Goal: Information Seeking & Learning: Learn about a topic

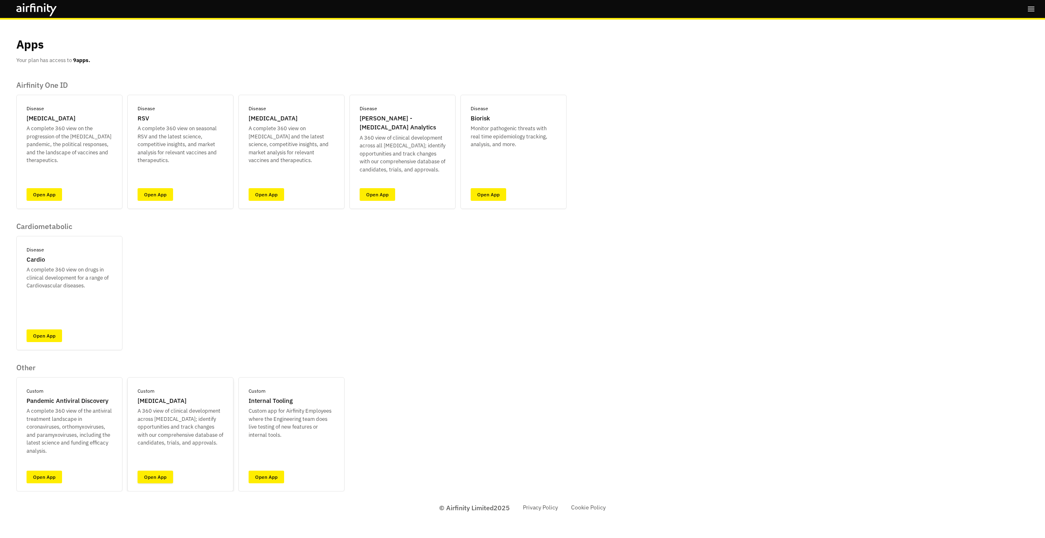
click at [167, 478] on link "Open App" at bounding box center [155, 476] width 35 height 13
click at [387, 201] on div "Disease IDA - Infectious Disease Analytics A 360 view of clinical development a…" at bounding box center [402, 152] width 106 height 114
click at [365, 194] on link "Open App" at bounding box center [376, 194] width 35 height 13
